Goal: Book appointment/travel/reservation

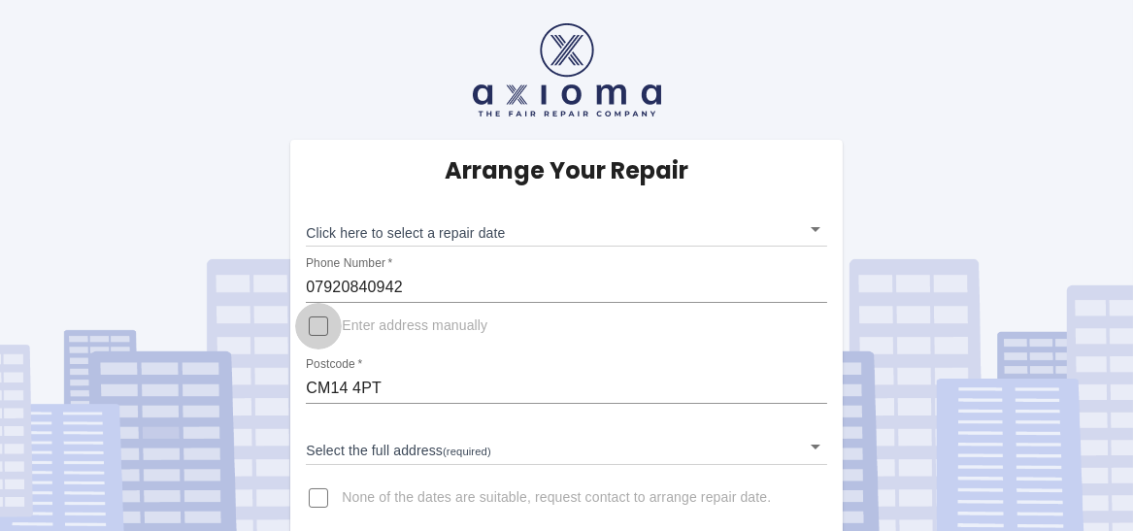
click at [318, 332] on input "Enter address manually" at bounding box center [318, 326] width 47 height 47
checkbox input "true"
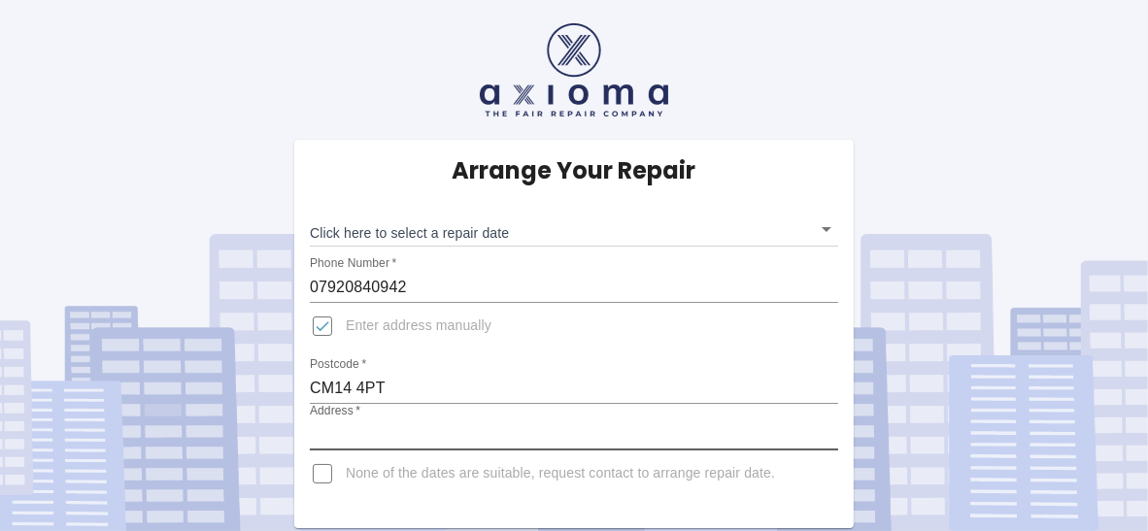
click at [423, 436] on input "Address   *" at bounding box center [574, 434] width 528 height 31
type input "28 Brook Road"
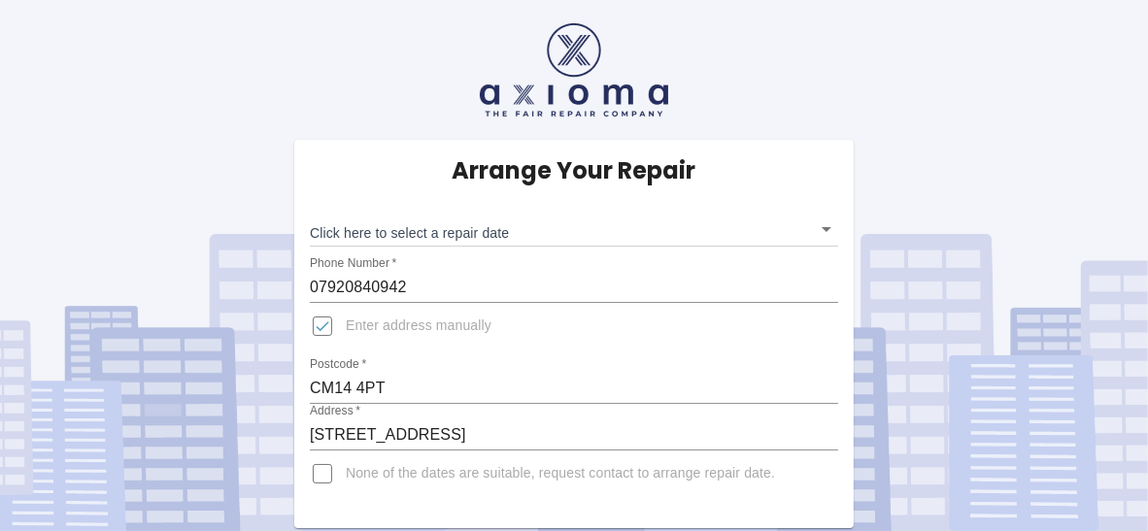
click at [156, 168] on div "Arrange Your Repair Click here to select a repair date ​ Phone Number   * 07920…" at bounding box center [573, 264] width 1177 height 528
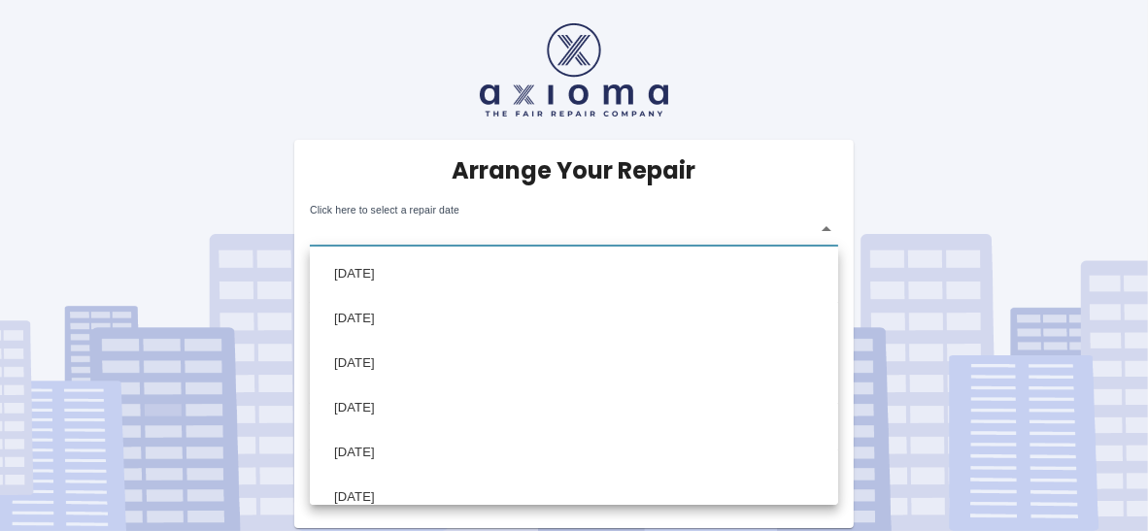
click at [363, 232] on body "Arrange Your Repair Click here to select a repair date ​ Phone Number   * 07920…" at bounding box center [574, 265] width 1148 height 531
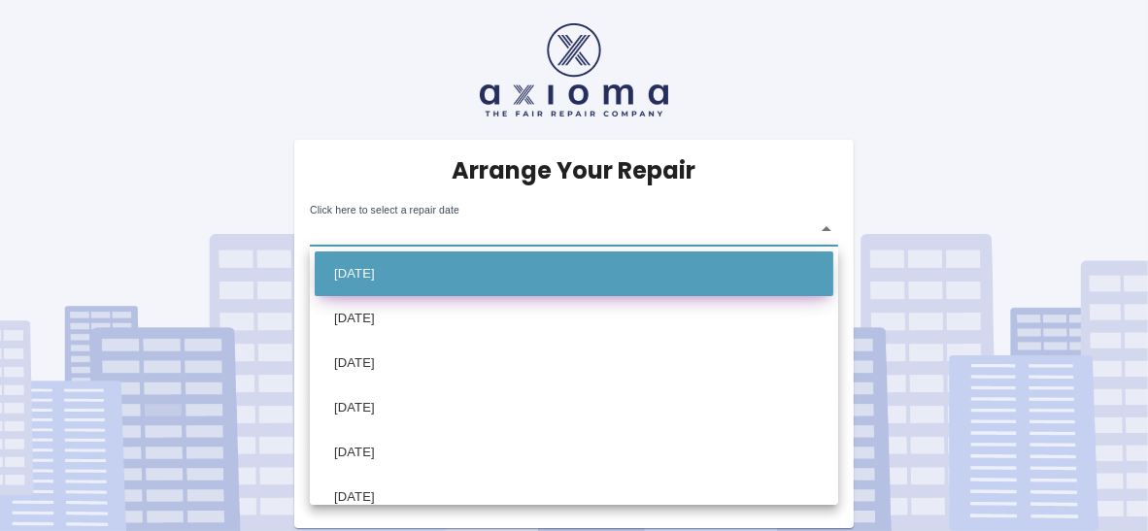
click at [367, 271] on li "Thu Oct 30 2025" at bounding box center [574, 273] width 518 height 45
type input "2025-10-30T00:00:00.000Z"
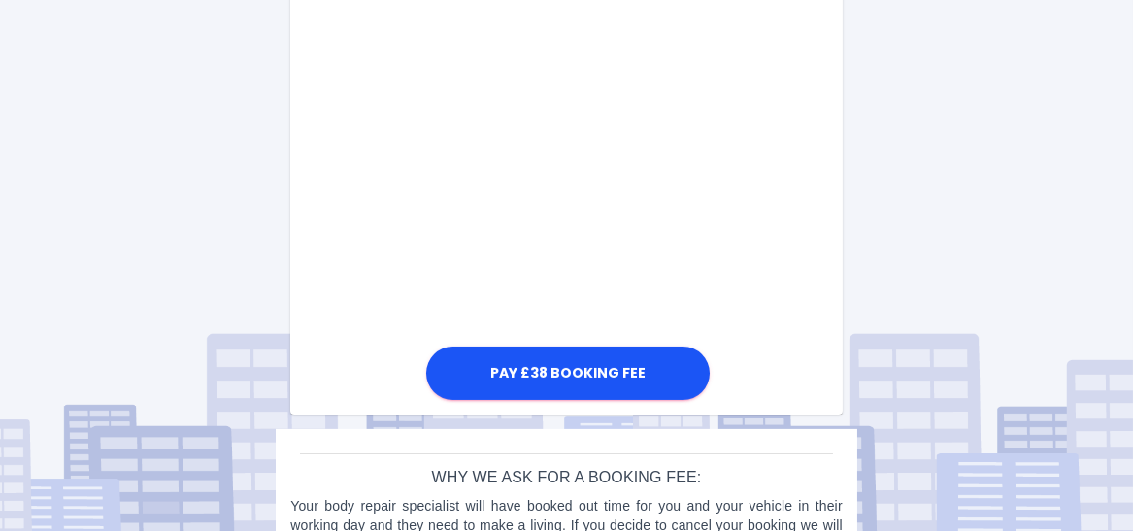
scroll to position [1190, 0]
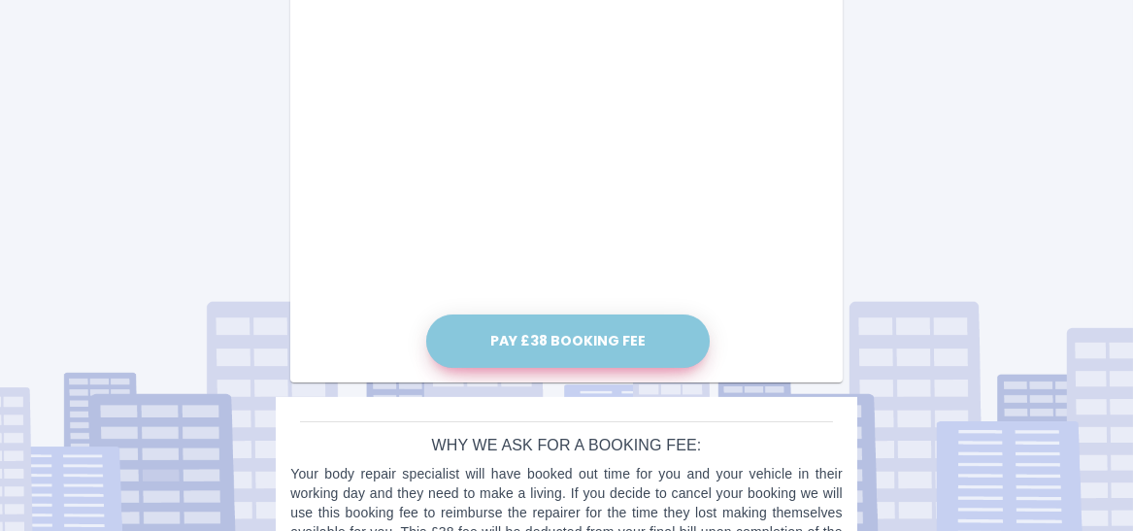
click at [585, 335] on button "Pay £38 Booking Fee" at bounding box center [567, 341] width 283 height 53
